Goal: Task Accomplishment & Management: Complete application form

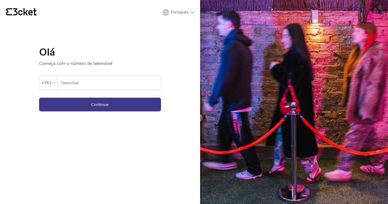
click at [83, 82] on input "Telemóvel" at bounding box center [110, 83] width 100 height 14
type input "962238292"
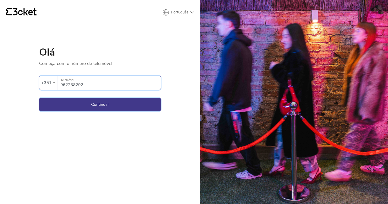
click at [92, 102] on button "Continuar" at bounding box center [100, 105] width 122 height 14
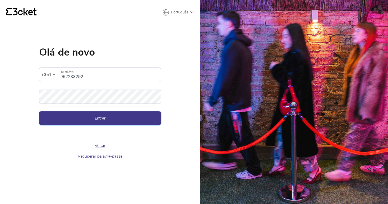
click at [98, 120] on button "Entrar" at bounding box center [100, 118] width 122 height 14
